Goal: Information Seeking & Learning: Understand process/instructions

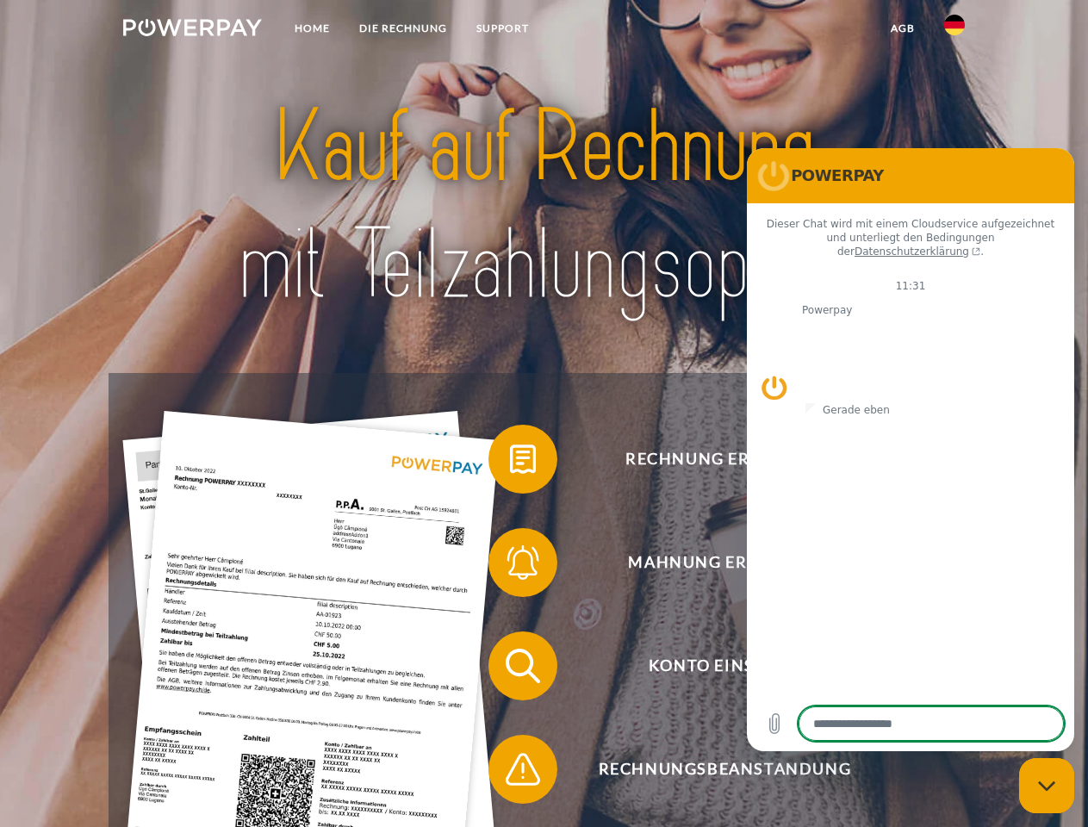
click at [192, 30] on img at bounding box center [192, 27] width 139 height 17
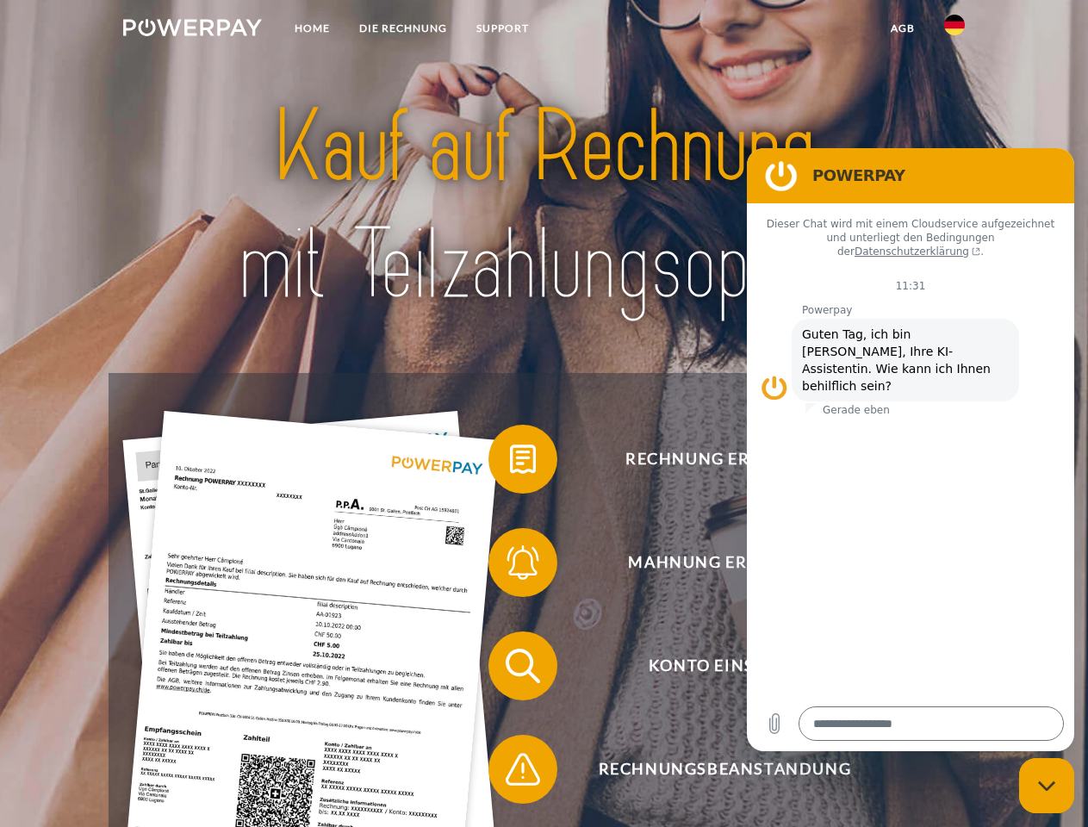
click at [954, 30] on img at bounding box center [954, 25] width 21 height 21
click at [902, 28] on link "agb" at bounding box center [902, 28] width 53 height 31
click at [510, 463] on span at bounding box center [497, 459] width 86 height 86
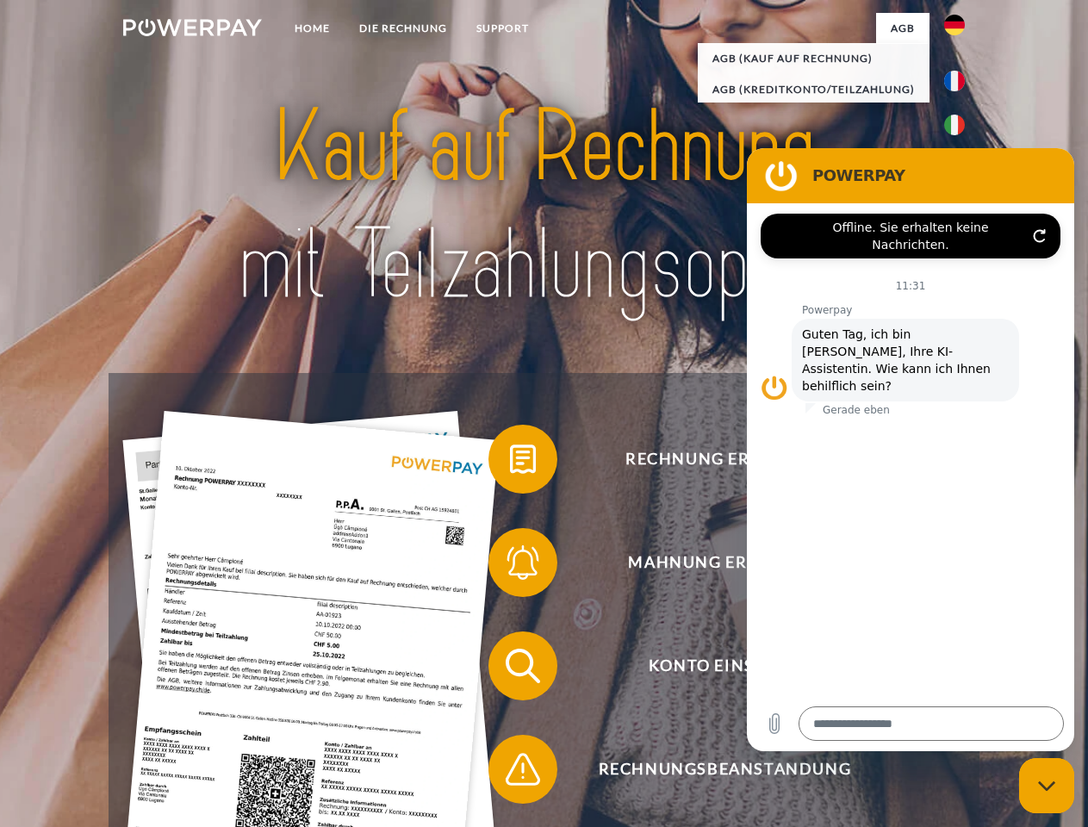
click at [510, 566] on span at bounding box center [497, 562] width 86 height 86
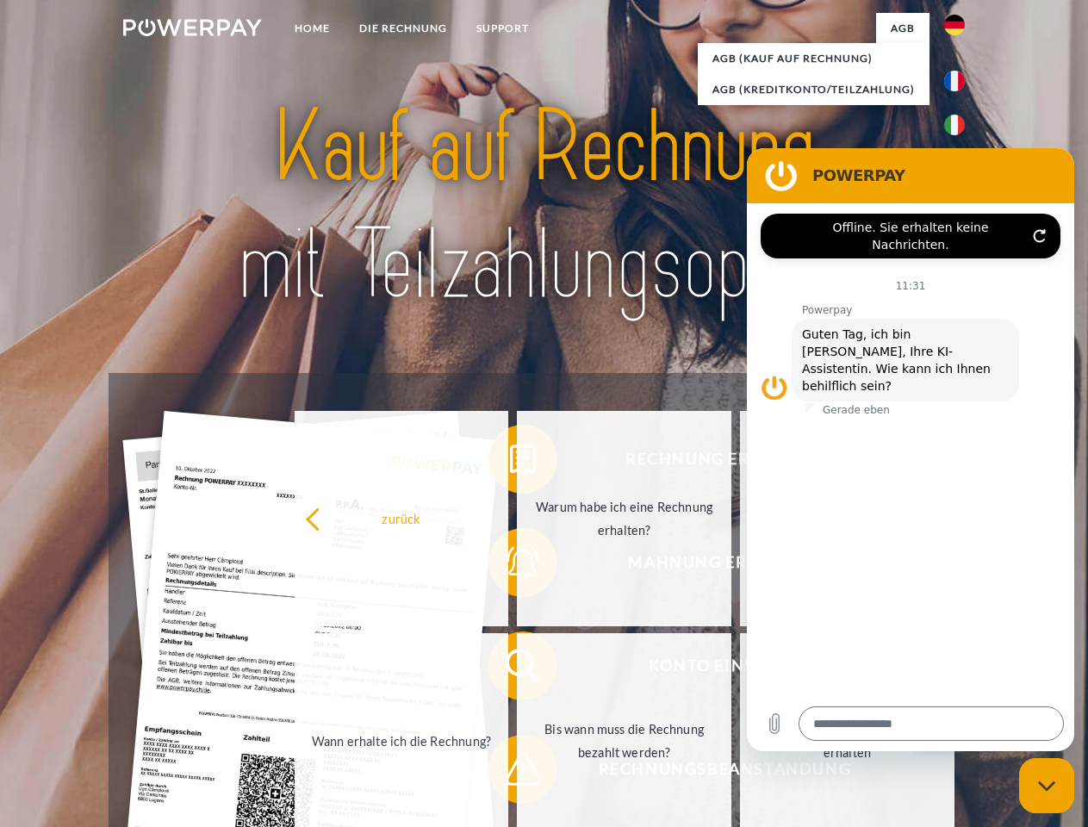
click at [517, 669] on link "Bis wann muss die Rechnung bezahlt werden?" at bounding box center [624, 740] width 214 height 215
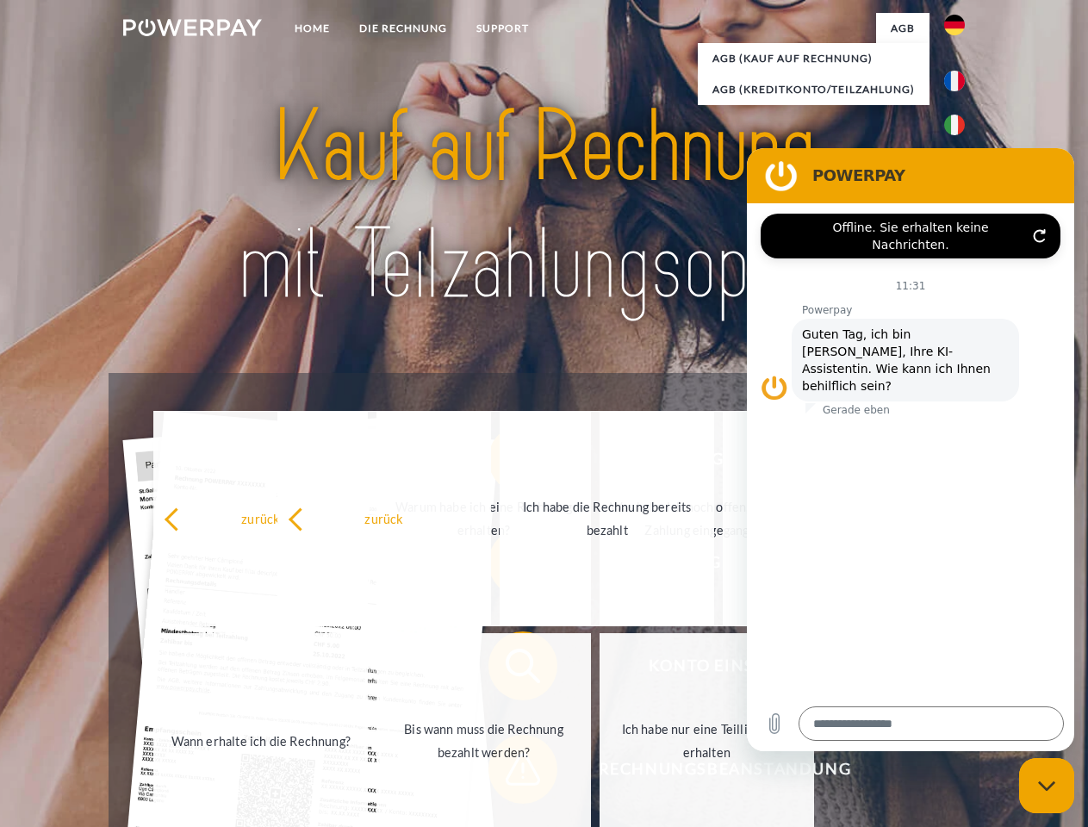
click at [510, 773] on span at bounding box center [497, 769] width 86 height 86
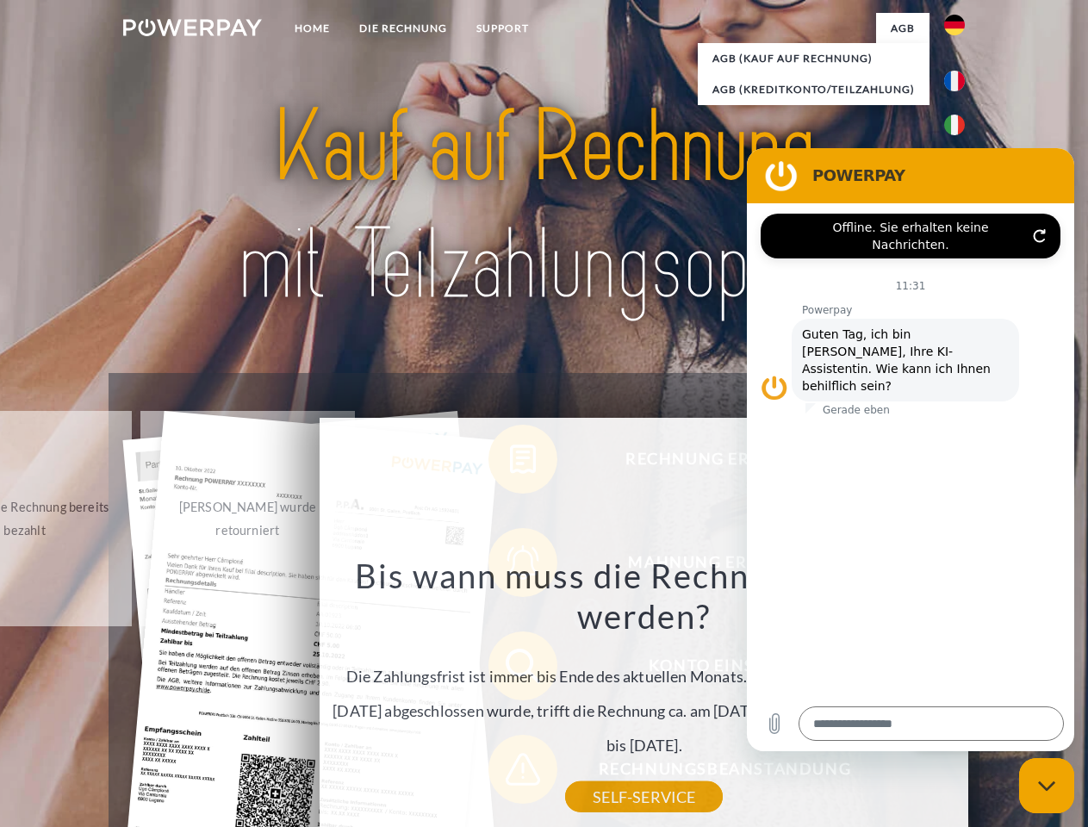
click at [1047, 786] on icon "Messaging-Fenster schließen" at bounding box center [1047, 785] width 18 height 11
type textarea "*"
